Goal: Information Seeking & Learning: Stay updated

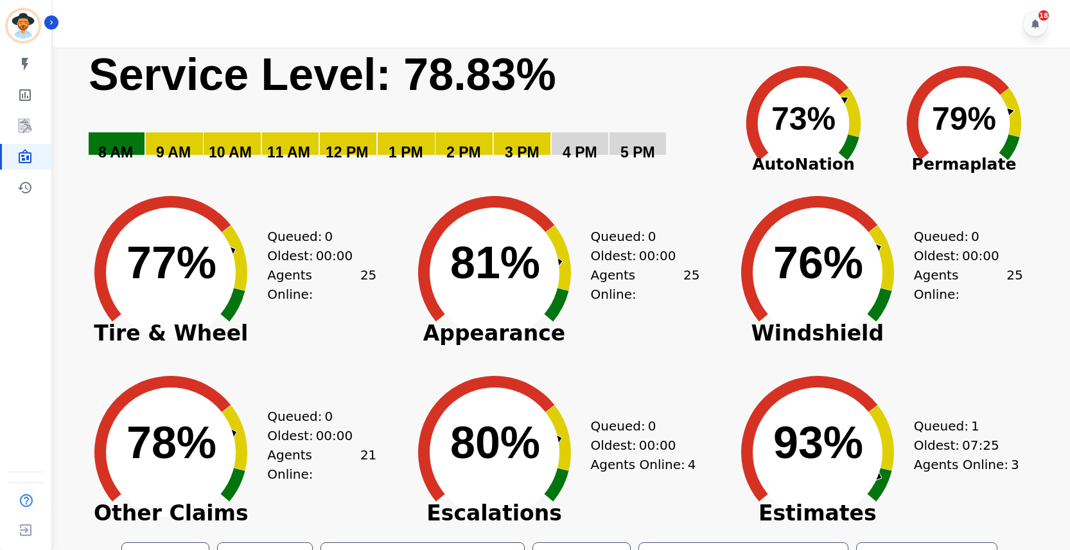
click at [655, 186] on div "Queued: 0 Oldest: 00:00 Agents Online: 25" at bounding box center [645, 263] width 109 height 180
